Goal: Task Accomplishment & Management: Complete application form

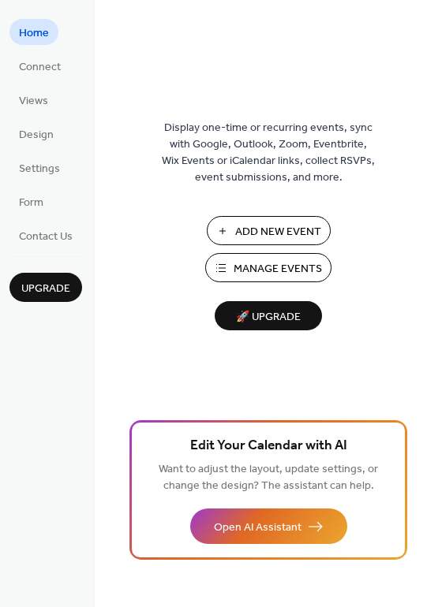
click at [252, 228] on span "Add New Event" at bounding box center [278, 232] width 86 height 17
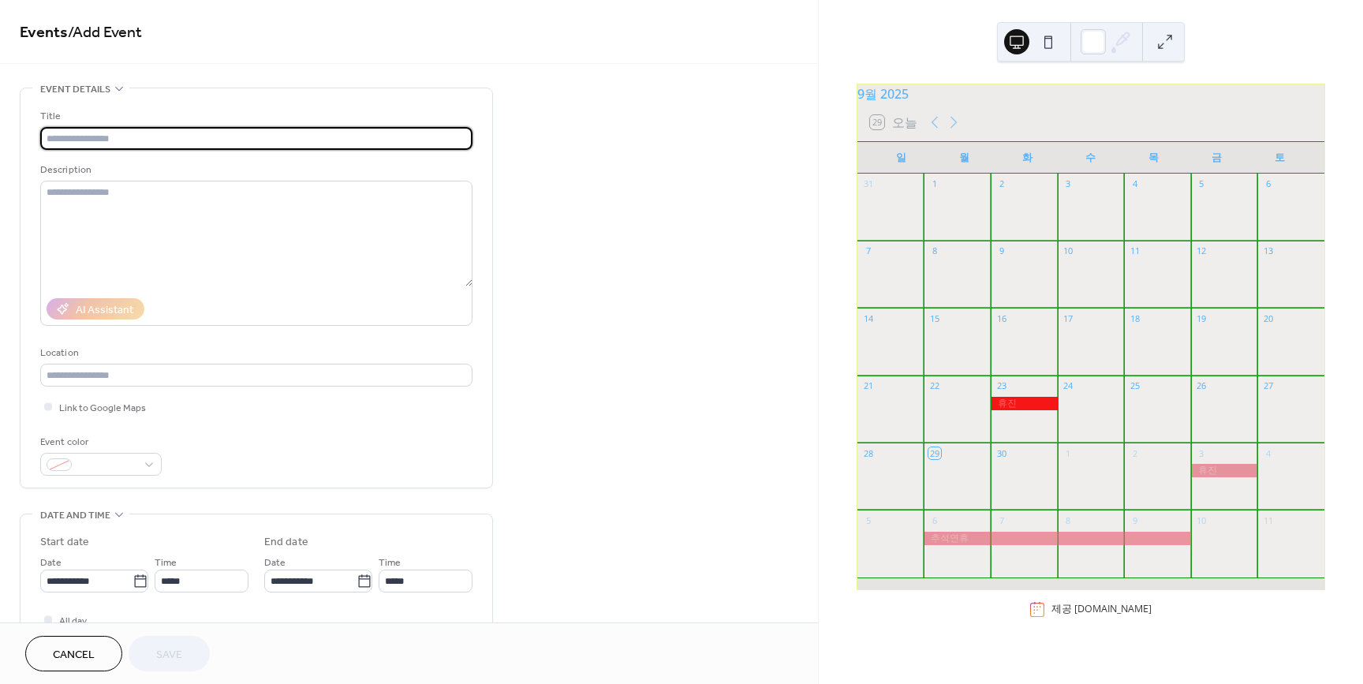
click at [1277, 464] on div "4" at bounding box center [1290, 452] width 67 height 21
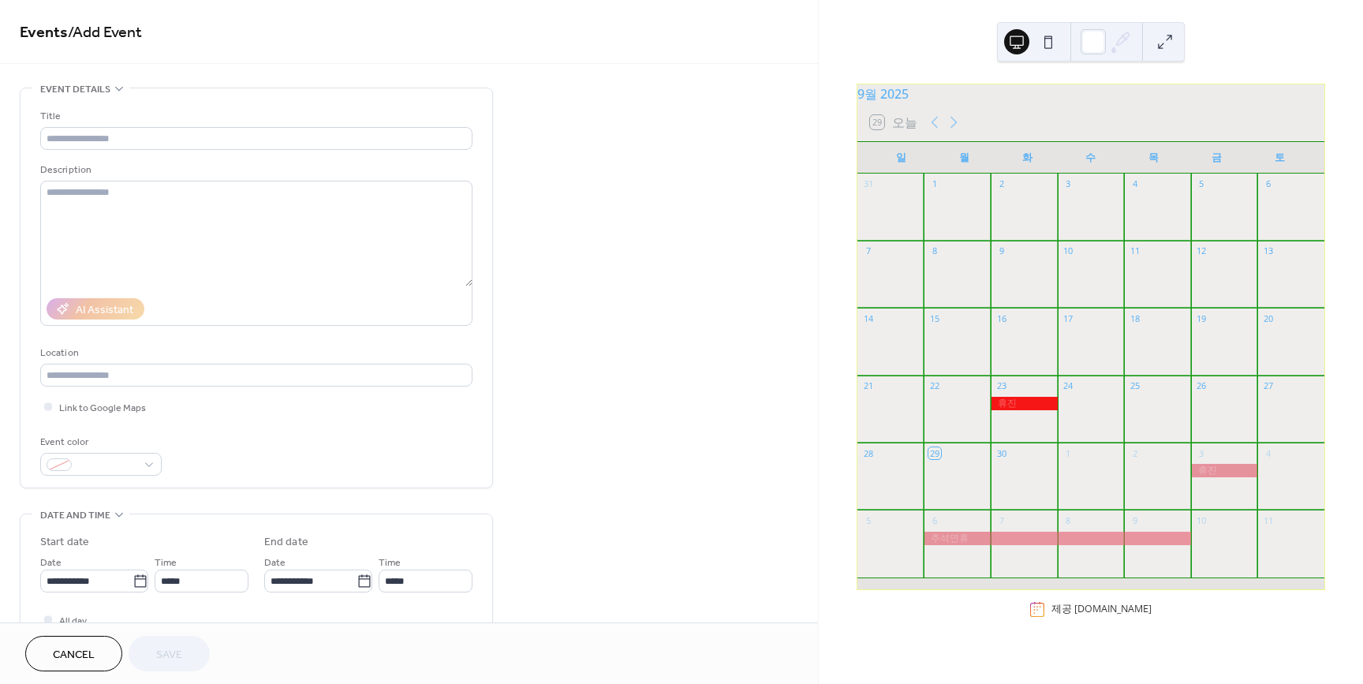
click at [1277, 482] on div at bounding box center [1290, 484] width 67 height 40
click at [1278, 482] on div at bounding box center [1290, 484] width 67 height 40
click at [1277, 499] on div at bounding box center [1290, 484] width 67 height 40
click at [1277, 502] on div at bounding box center [1290, 484] width 67 height 40
click at [1278, 501] on div at bounding box center [1290, 484] width 67 height 40
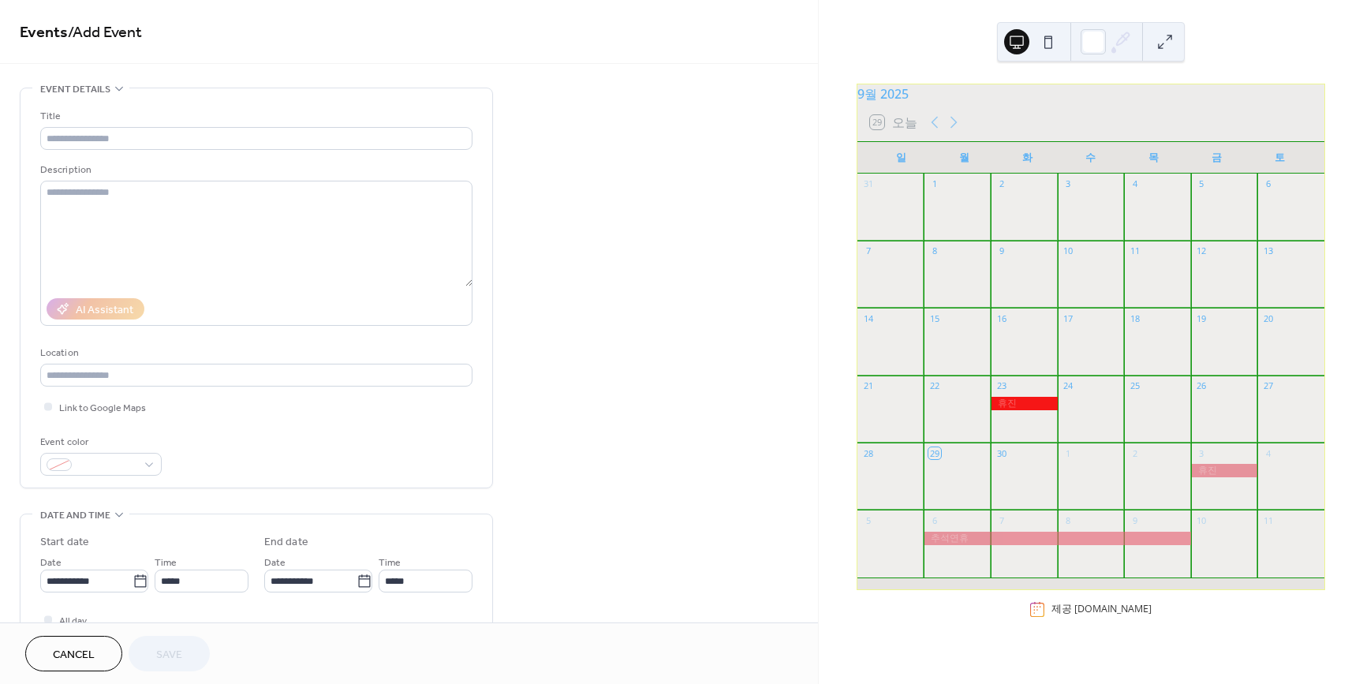
click at [1291, 456] on div "4" at bounding box center [1290, 452] width 67 height 21
click at [1262, 459] on div "4" at bounding box center [1268, 453] width 12 height 12
click at [99, 139] on input "text" at bounding box center [256, 138] width 432 height 23
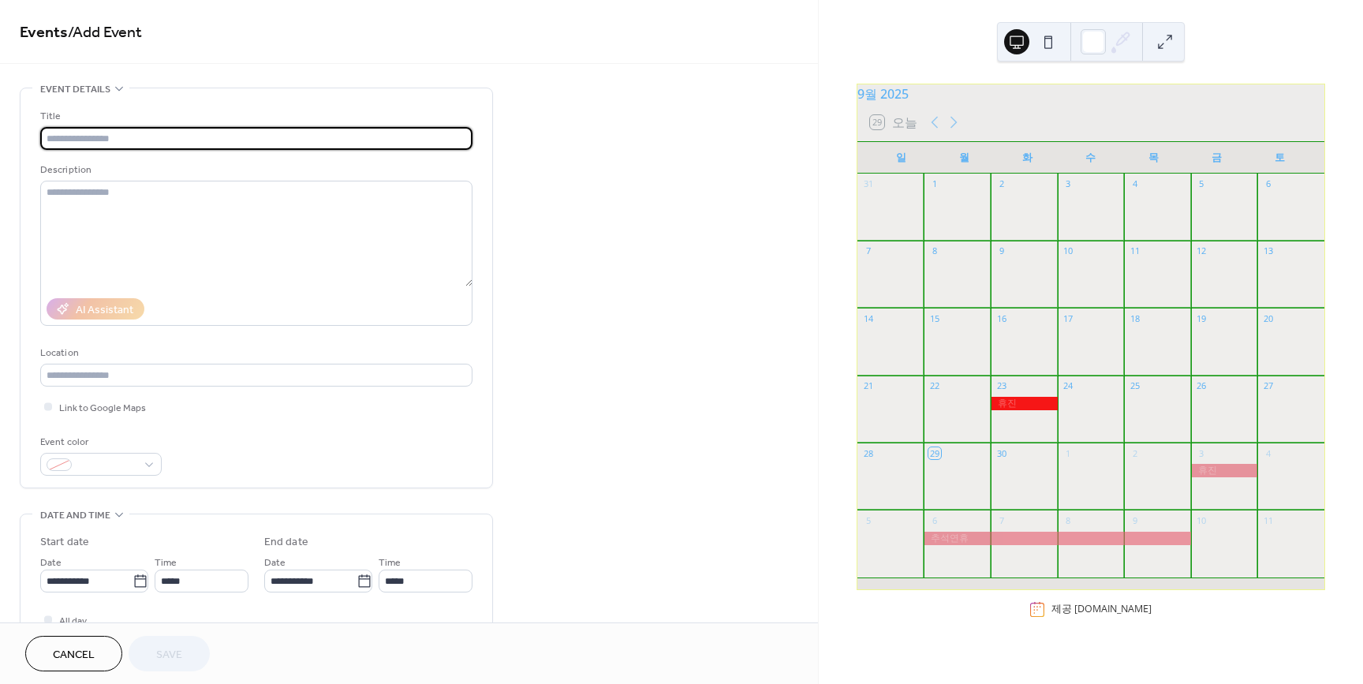
type input "**"
click at [126, 463] on span at bounding box center [107, 465] width 58 height 17
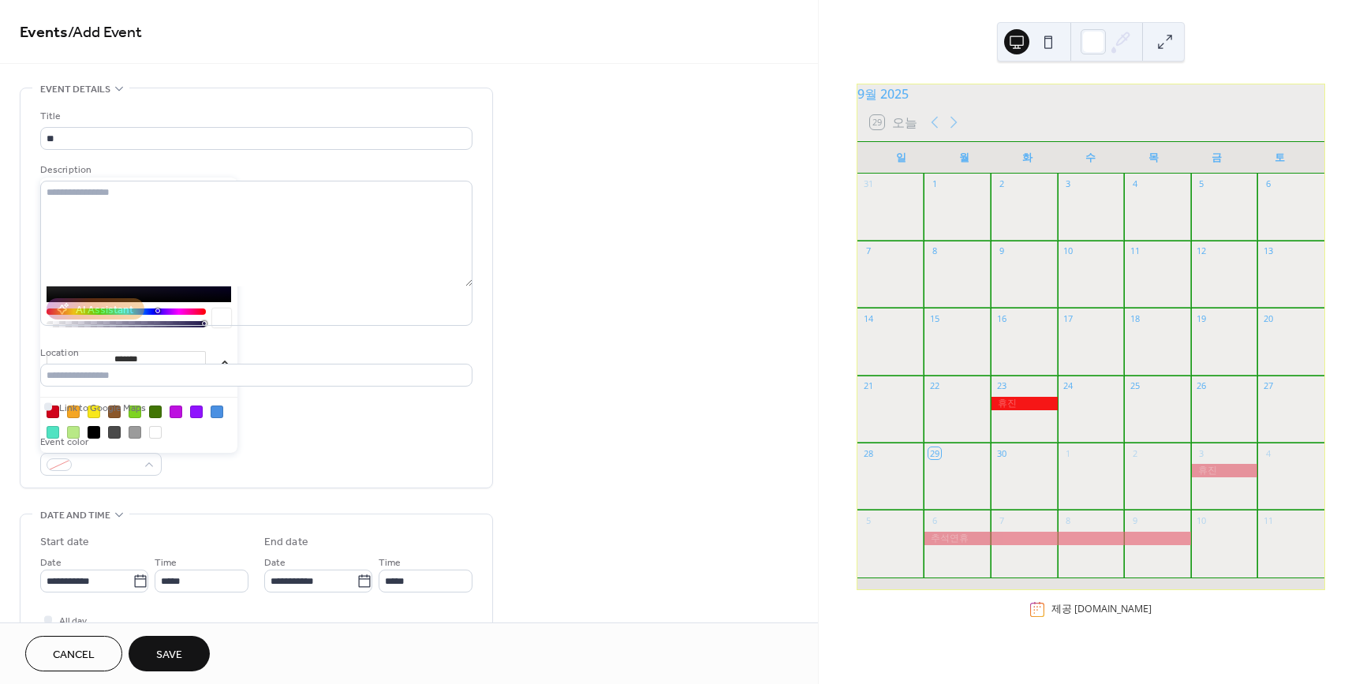
click at [48, 407] on div at bounding box center [53, 411] width 13 height 13
type input "*******"
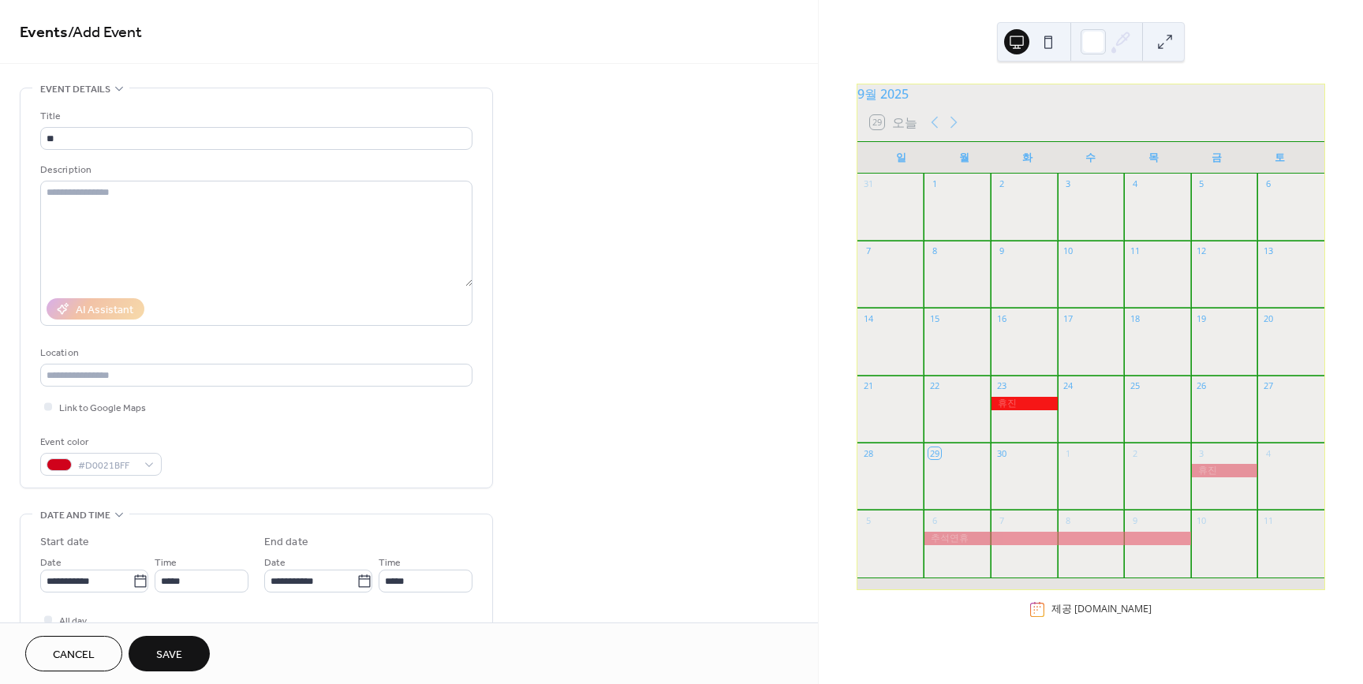
click at [374, 449] on div "Event color #D0021BFF" at bounding box center [256, 455] width 432 height 42
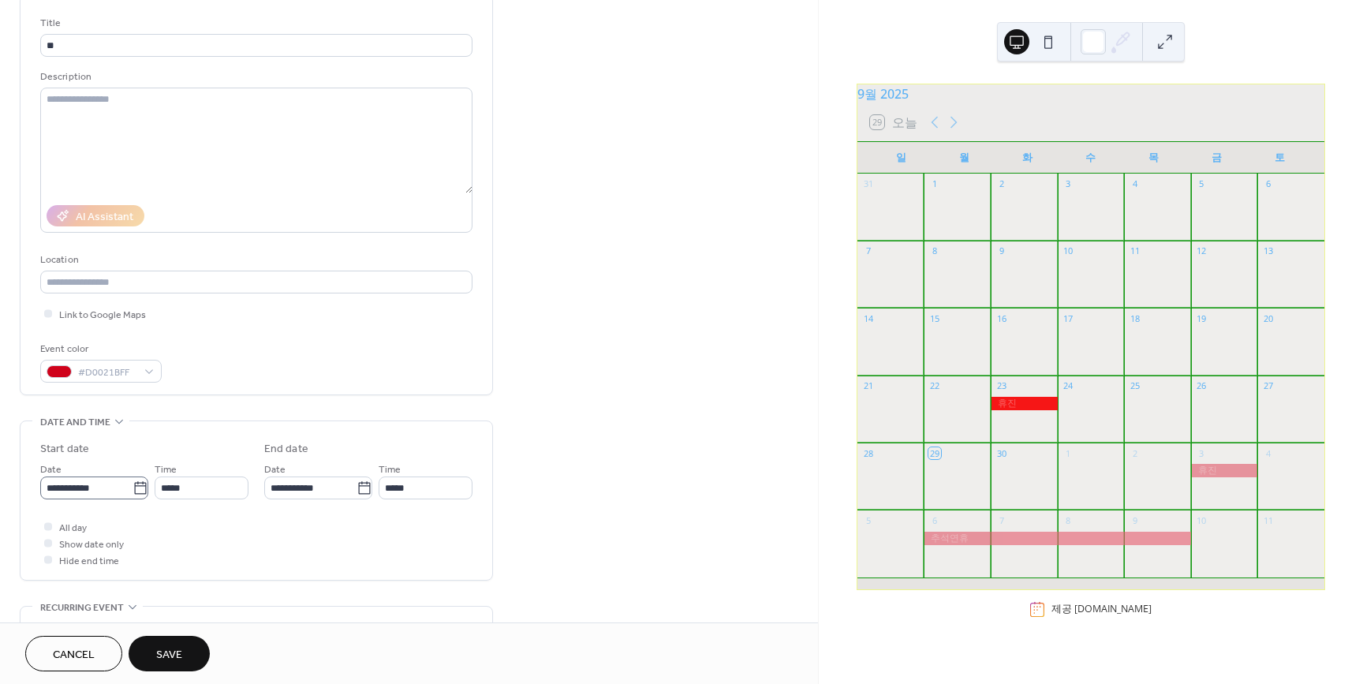
click at [135, 487] on icon at bounding box center [140, 488] width 16 height 16
click at [132, 487] on input "**********" at bounding box center [86, 487] width 92 height 23
click at [221, 440] on td "4" at bounding box center [219, 434] width 25 height 23
type input "**********"
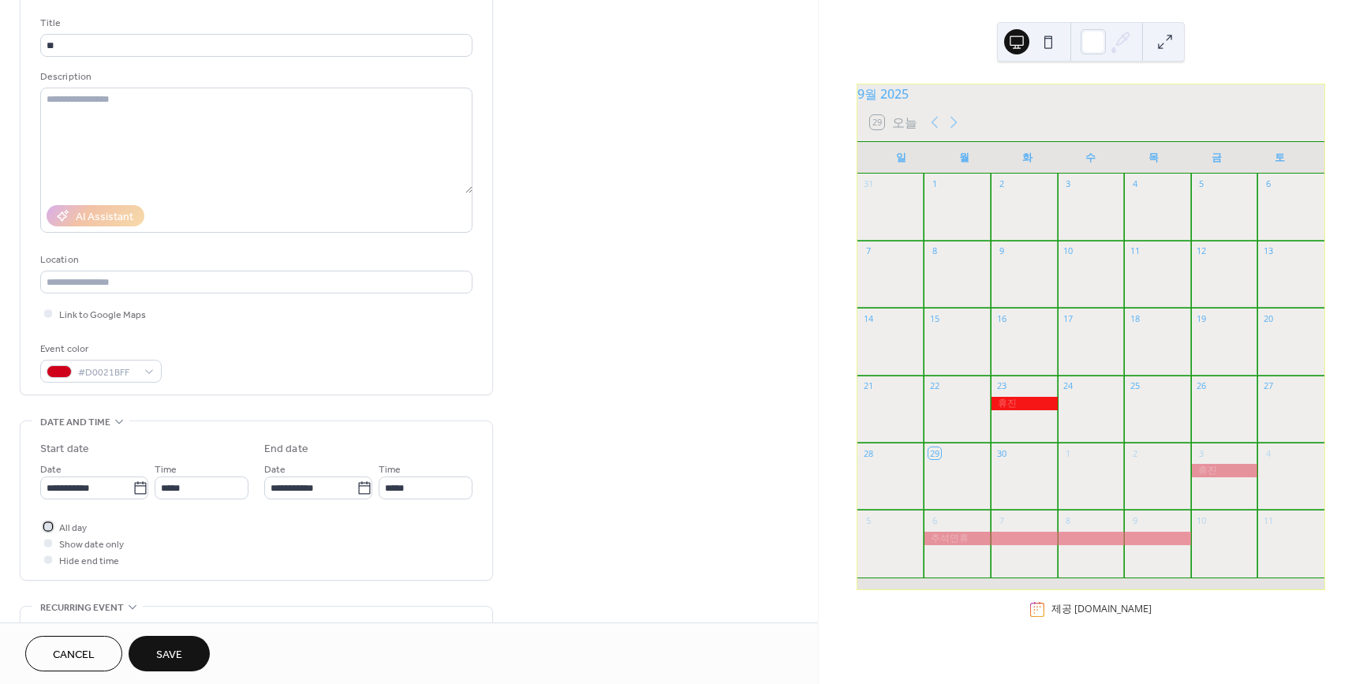
click at [64, 526] on span "All day" at bounding box center [73, 528] width 28 height 17
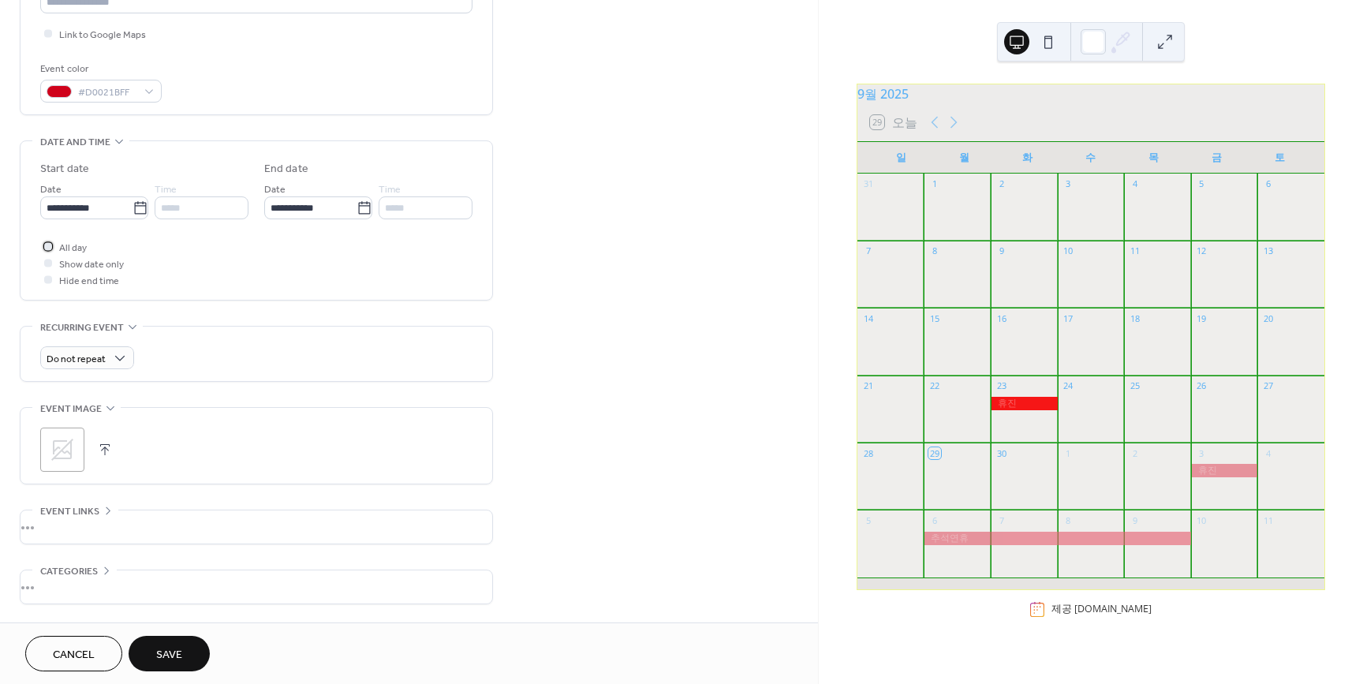
scroll to position [435, 0]
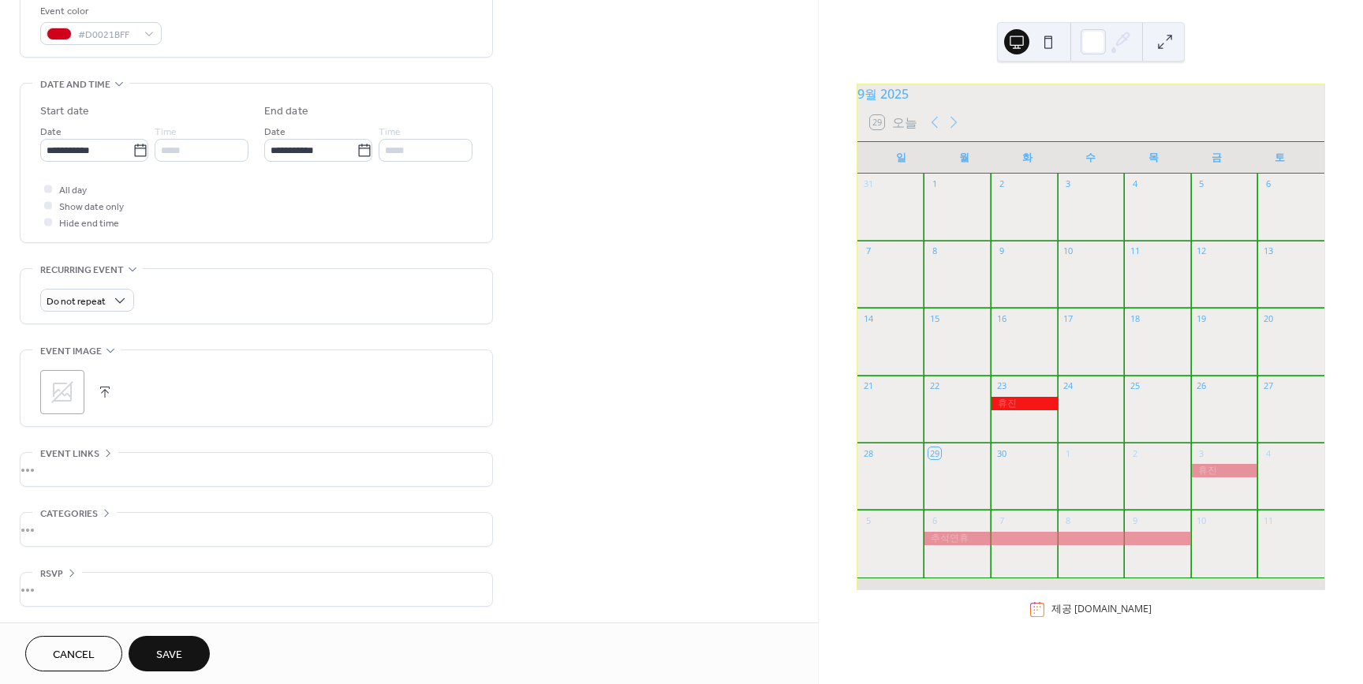
click at [169, 647] on span "Save" at bounding box center [169, 655] width 26 height 17
